Goal: Task Accomplishment & Management: Use online tool/utility

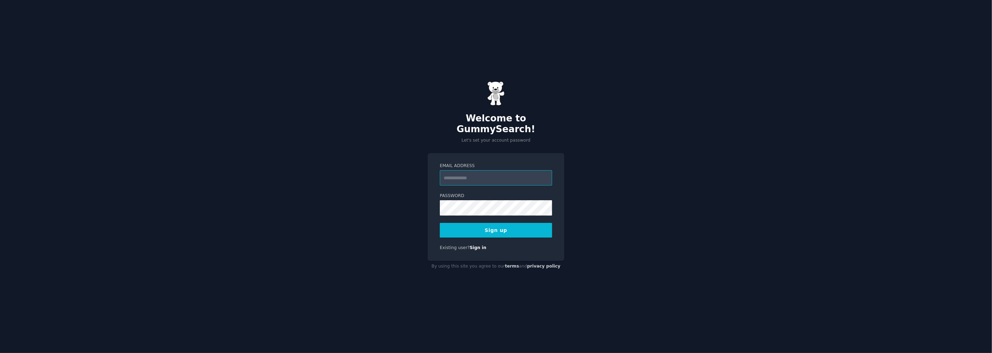
click at [482, 172] on input "Email Address" at bounding box center [496, 177] width 112 height 15
type input "**********"
click at [497, 124] on h2 "Welcome to GummySearch!" at bounding box center [496, 124] width 137 height 22
copy h2 "GummySearch"
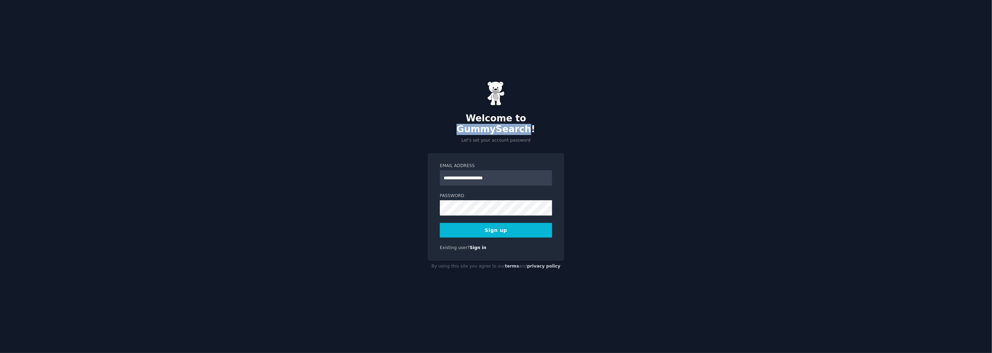
click at [502, 227] on button "Sign up" at bounding box center [496, 230] width 112 height 15
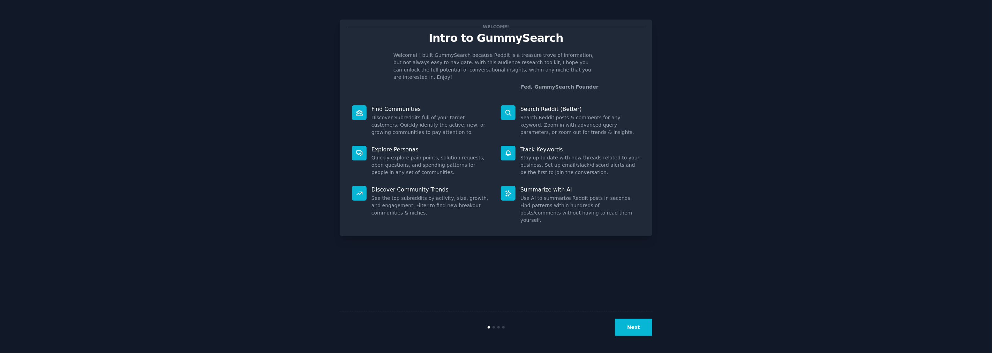
click at [629, 326] on button "Next" at bounding box center [633, 327] width 37 height 17
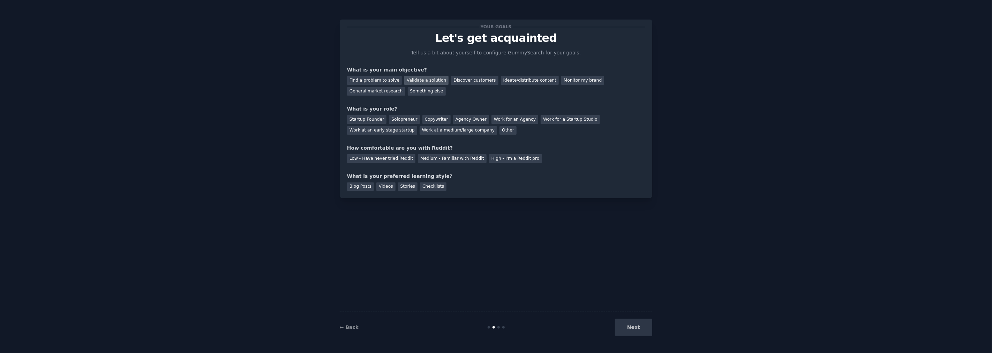
click at [418, 81] on div "Validate a solution" at bounding box center [426, 80] width 44 height 9
click at [389, 82] on div "Find a problem to solve" at bounding box center [374, 80] width 55 height 9
click at [416, 78] on div "Validate a solution" at bounding box center [426, 80] width 44 height 9
click at [402, 122] on div "Solopreneur" at bounding box center [404, 119] width 31 height 9
click at [439, 160] on div "Medium - Familiar with Reddit" at bounding box center [452, 158] width 68 height 9
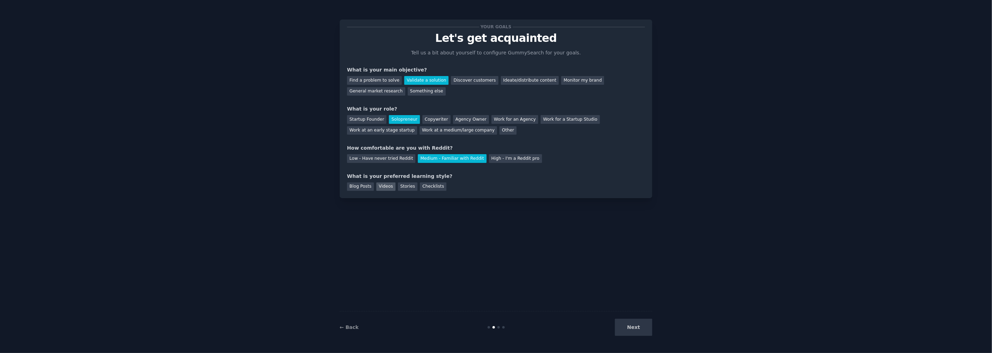
click at [386, 187] on div "Videos" at bounding box center [385, 186] width 19 height 9
click at [637, 325] on button "Next" at bounding box center [633, 327] width 37 height 17
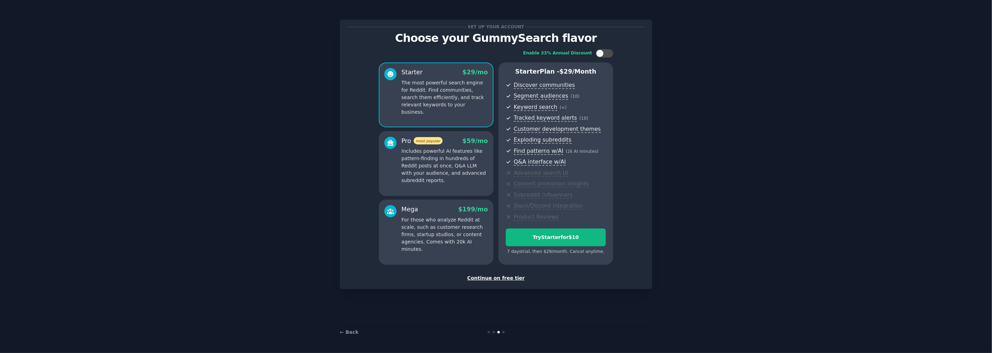
click at [496, 275] on div "Continue on free tier" at bounding box center [496, 278] width 298 height 7
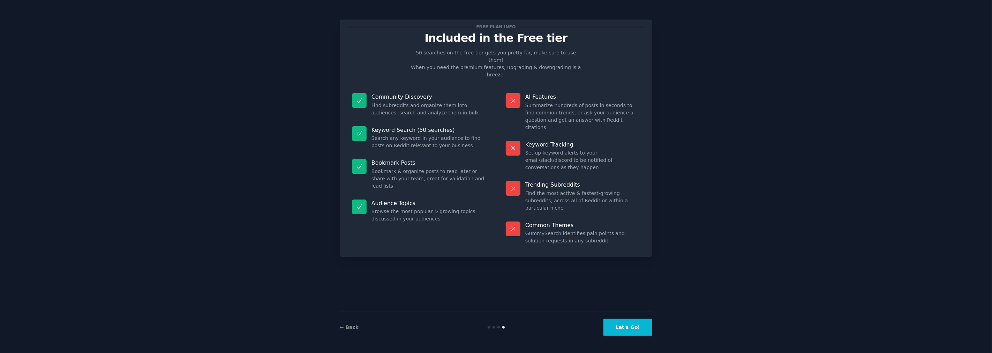
click at [641, 325] on button "Let's Go!" at bounding box center [627, 327] width 49 height 17
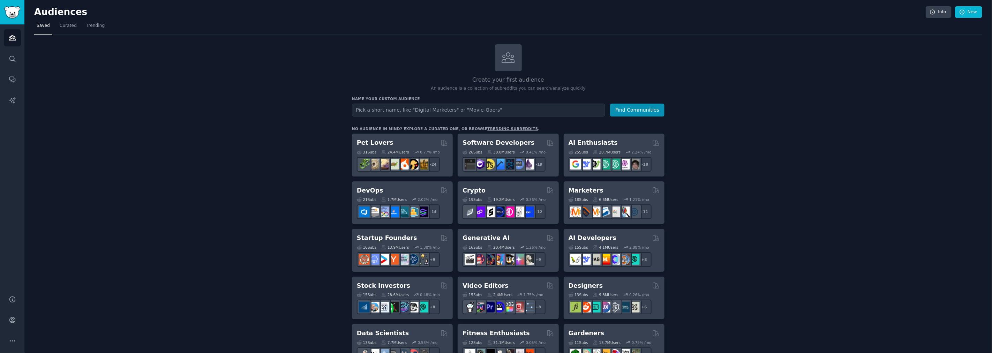
drag, startPoint x: 708, startPoint y: 0, endPoint x: 123, endPoint y: 162, distance: 607.3
click at [444, 111] on input "text" at bounding box center [478, 110] width 253 height 13
type input "Media Solution"
click at [642, 111] on button "Find Communities" at bounding box center [637, 110] width 54 height 13
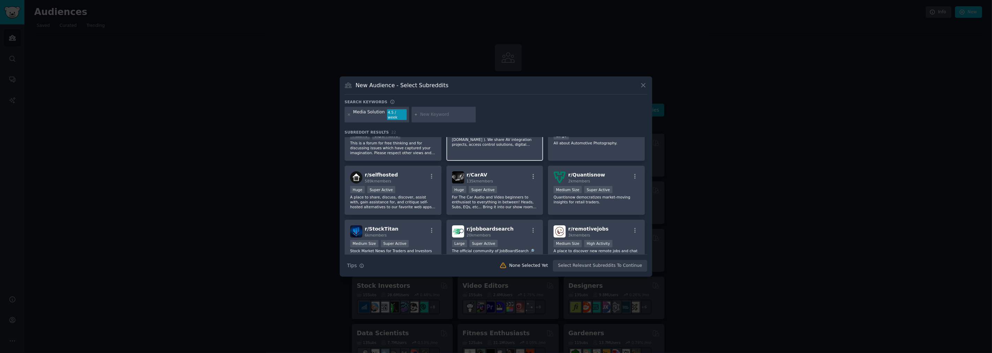
scroll to position [194, 0]
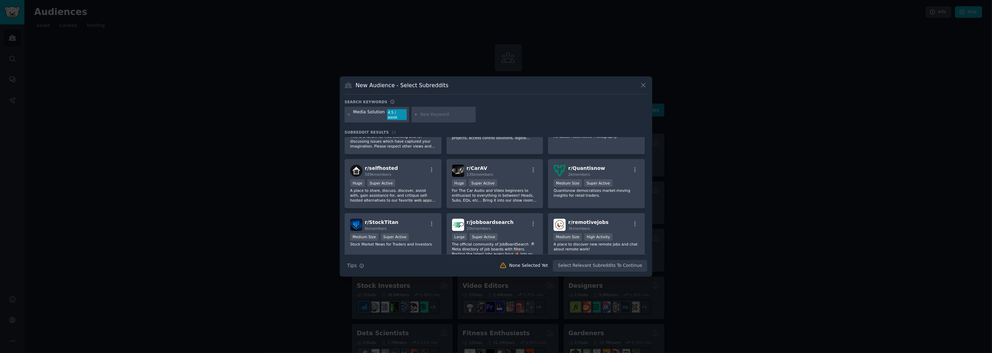
click at [454, 110] on div at bounding box center [444, 115] width 64 height 16
click at [451, 113] on input "text" at bounding box center [446, 115] width 53 height 6
type input "Corporate Events"
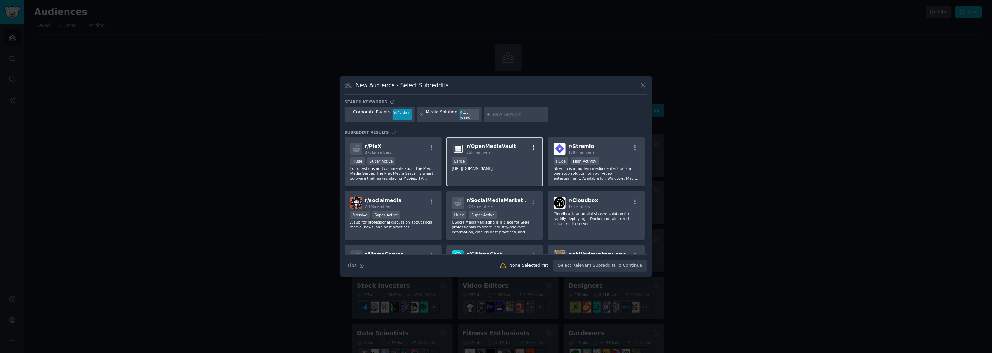
drag, startPoint x: 496, startPoint y: 154, endPoint x: 532, endPoint y: 145, distance: 36.7
click at [532, 145] on icon "button" at bounding box center [533, 148] width 6 height 6
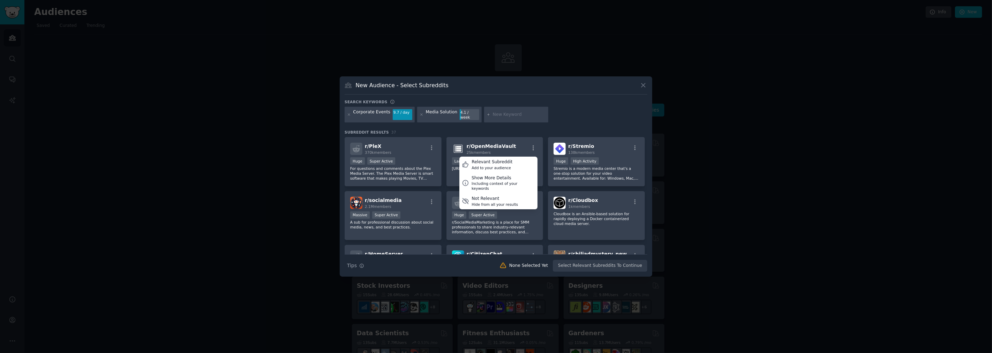
click at [777, 100] on div at bounding box center [496, 176] width 992 height 353
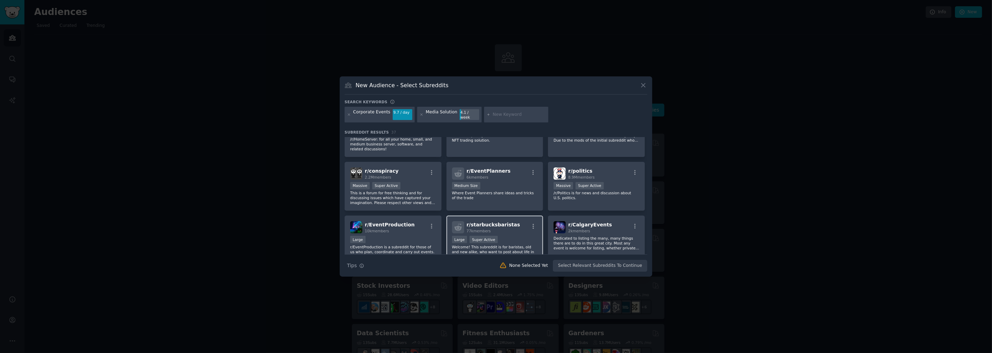
scroll to position [155, 0]
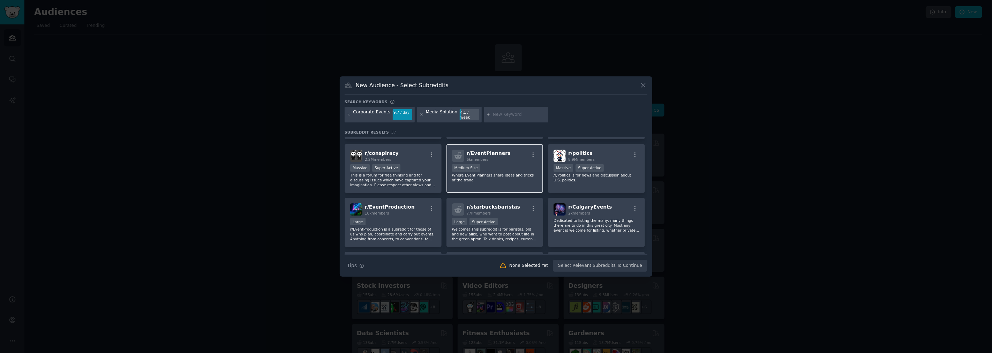
click at [511, 173] on p "Where Event Planners share ideas and tricks of the trade" at bounding box center [495, 178] width 86 height 10
click at [630, 264] on button "Create Audience" at bounding box center [625, 266] width 46 height 12
